Goal: Use online tool/utility: Utilize a website feature to perform a specific function

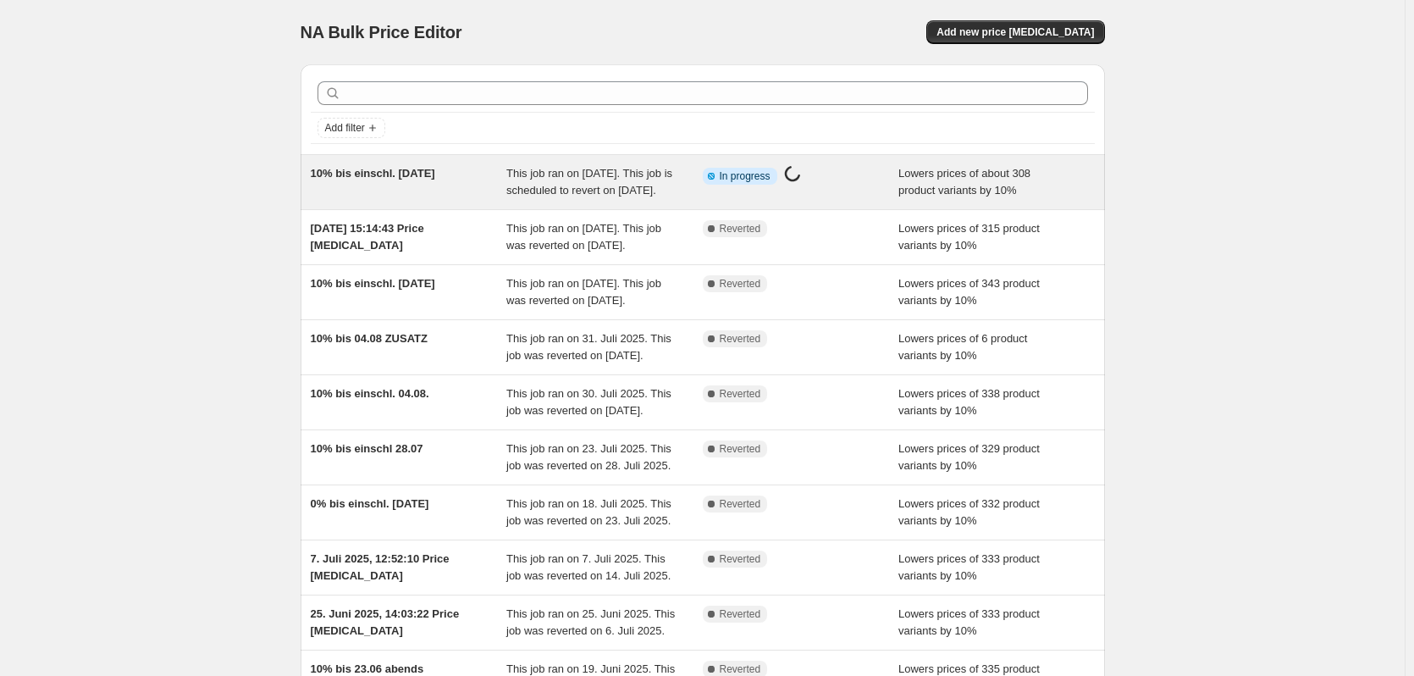
click at [369, 197] on div "10% bis einschl. [DATE]" at bounding box center [409, 182] width 196 height 34
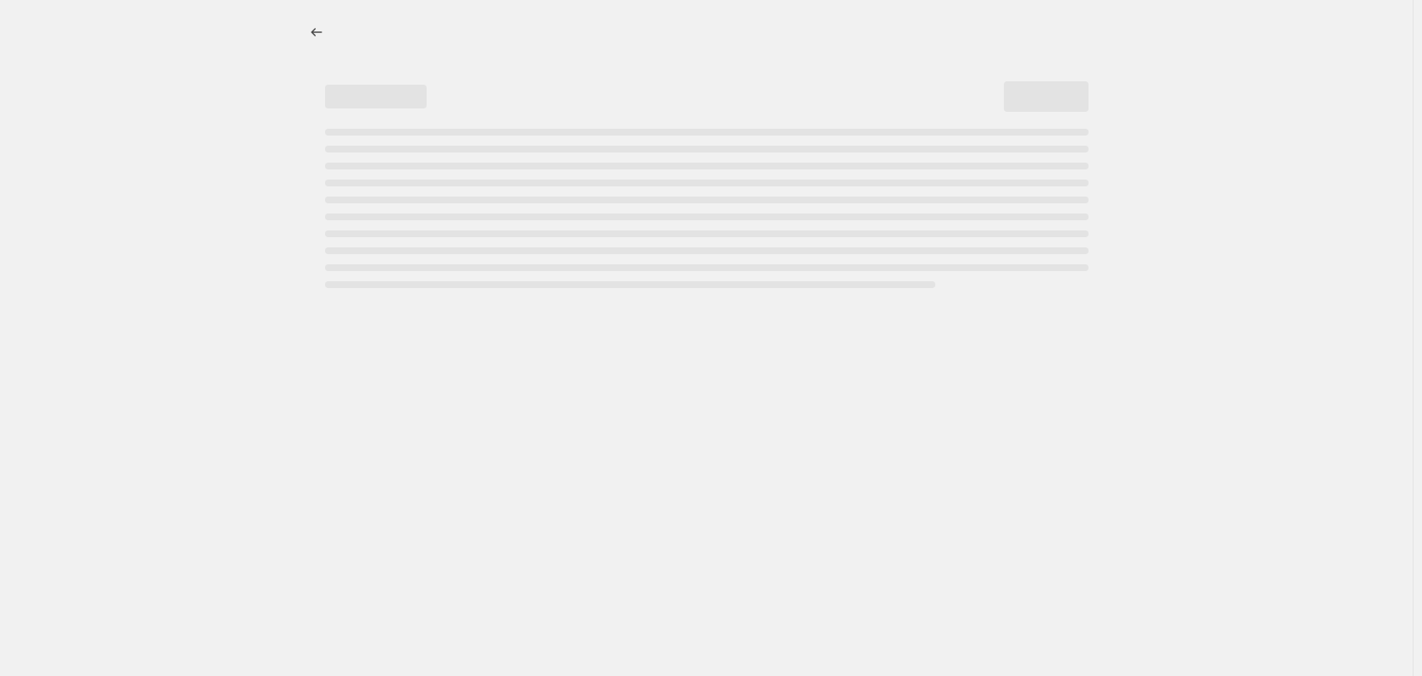
select select "percentage"
